Goal: Communication & Community: Ask a question

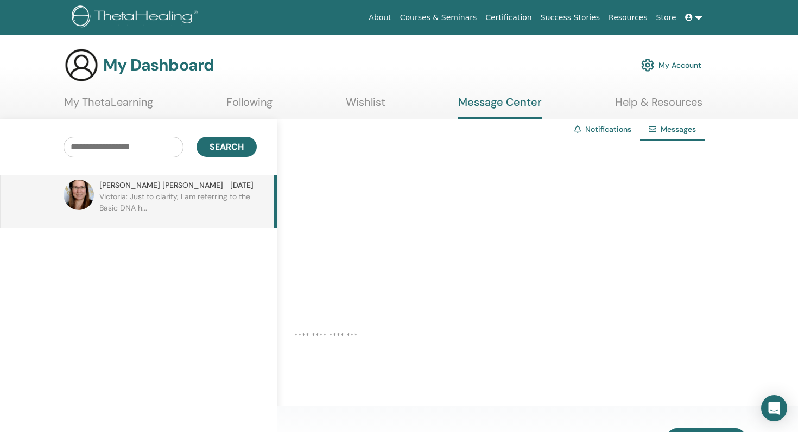
scroll to position [75, 0]
